Goal: Communication & Community: Answer question/provide support

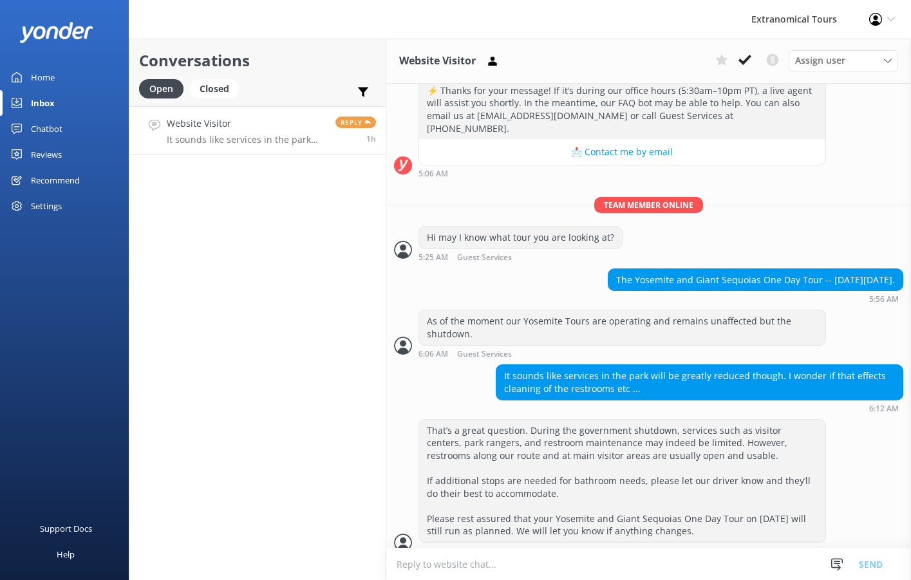
click at [823, 570] on div "Snippets Manage Still Need Further Assistance? Hi, just checking in - do you st…" at bounding box center [861, 565] width 100 height 32
click at [827, 570] on div at bounding box center [836, 564] width 19 height 19
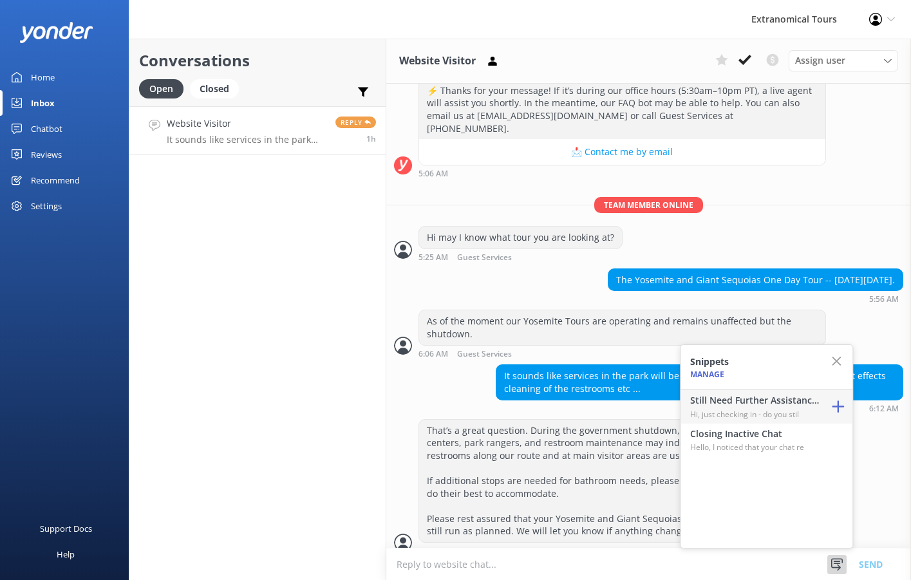
click at [770, 417] on p "Hi, just checking in - do you stil" at bounding box center [754, 414] width 129 height 12
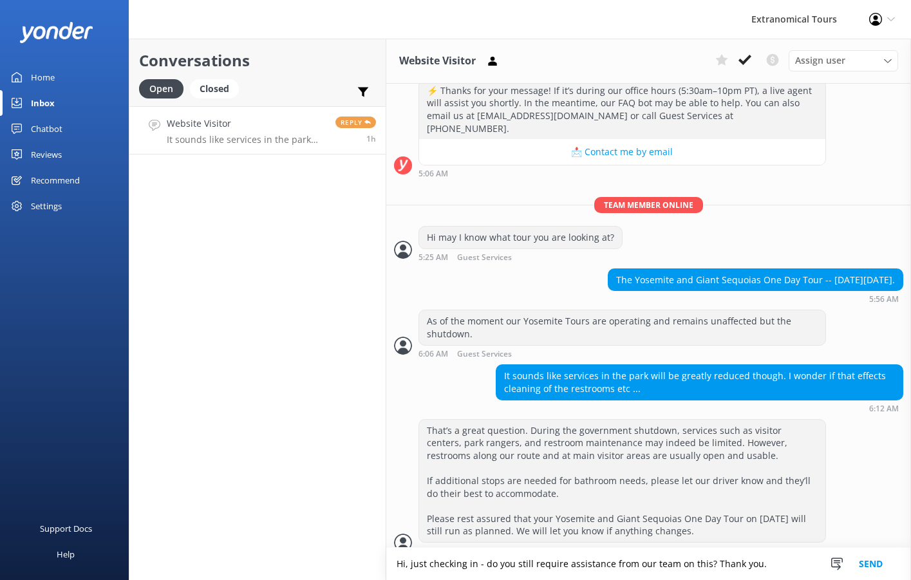
click at [858, 556] on button "Send" at bounding box center [871, 564] width 48 height 32
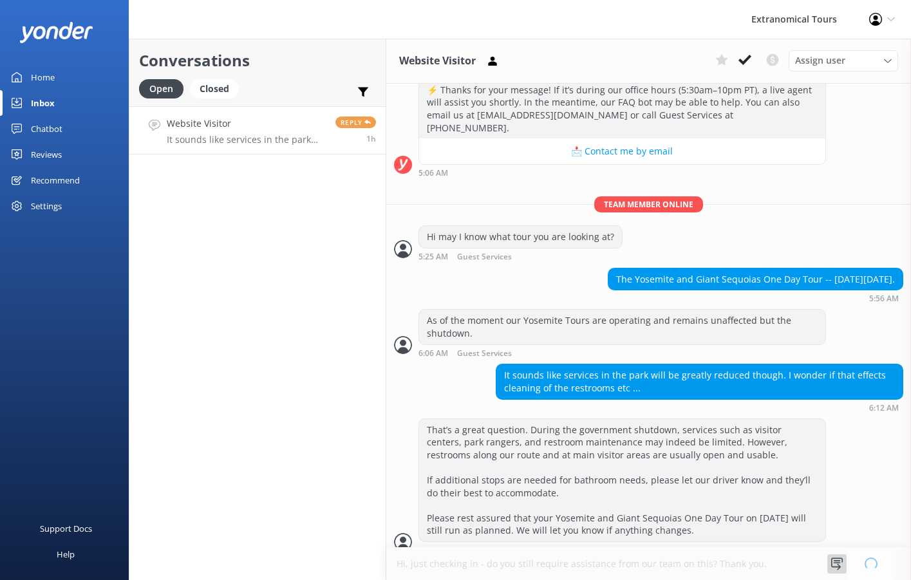
click at [832, 561] on icon at bounding box center [837, 564] width 13 height 13
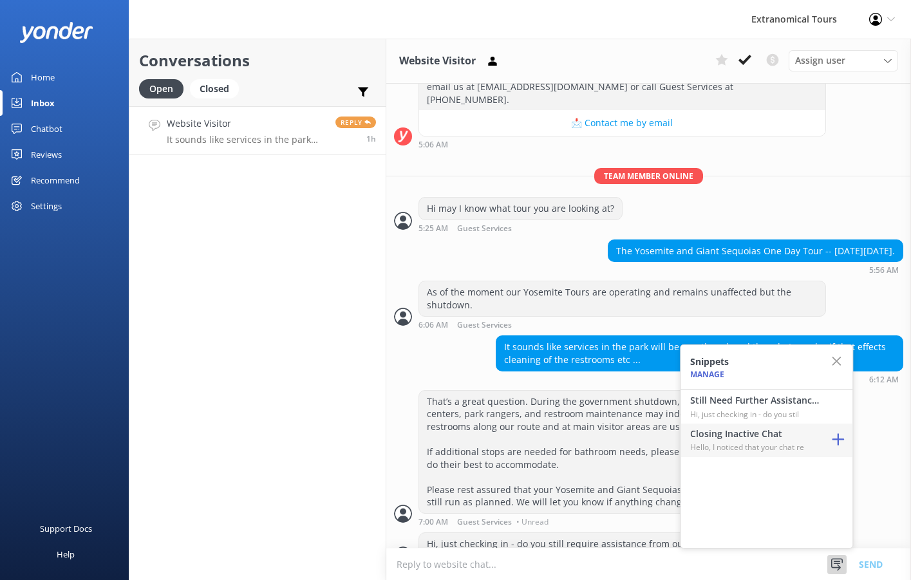
click at [768, 442] on p "Hello, I noticed that your chat re" at bounding box center [754, 447] width 129 height 12
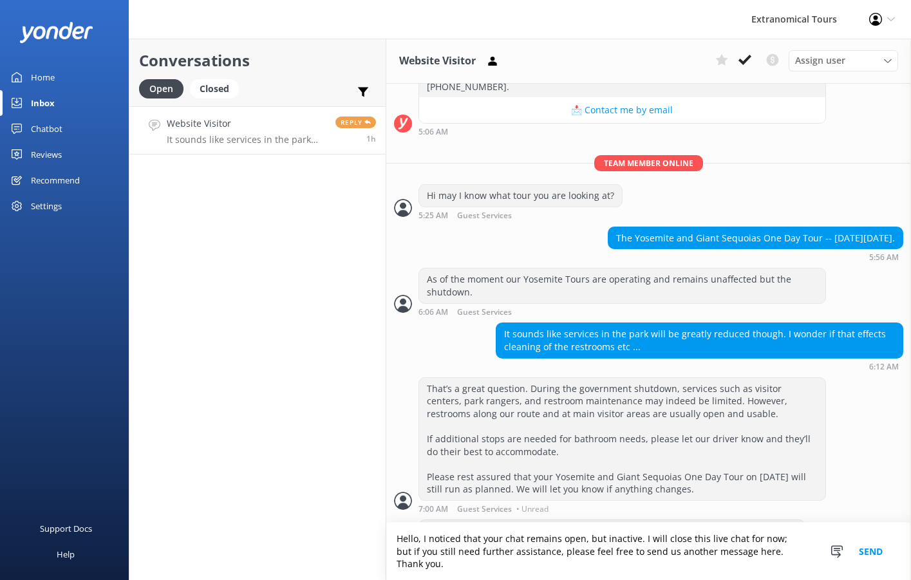
click at [883, 554] on button "Send" at bounding box center [871, 551] width 48 height 57
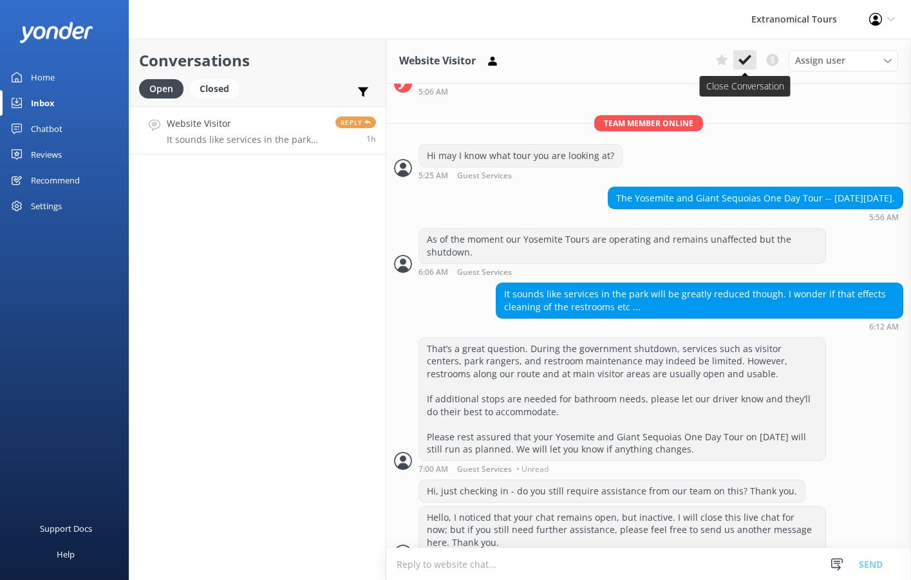
scroll to position [268, 0]
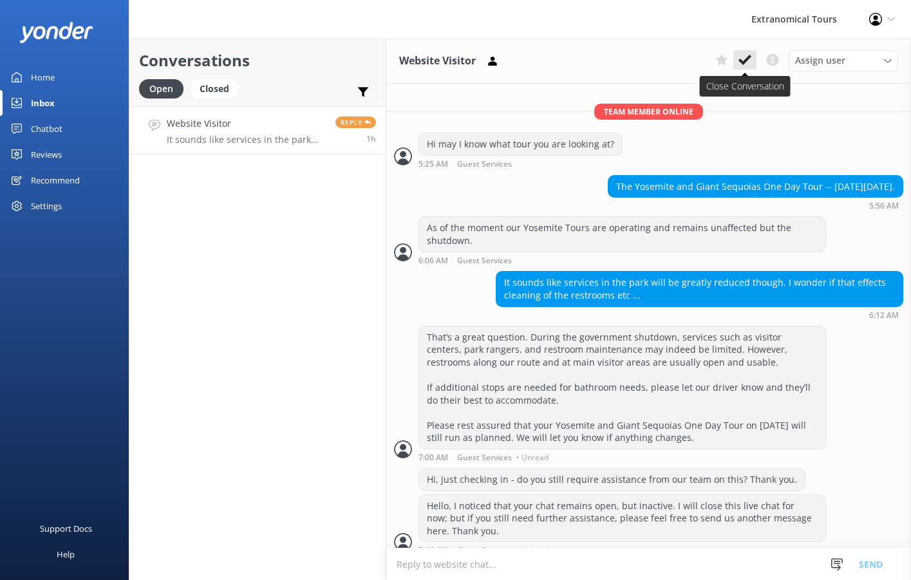
click at [755, 61] on button at bounding box center [744, 59] width 23 height 19
